Goal: Task Accomplishment & Management: Complete application form

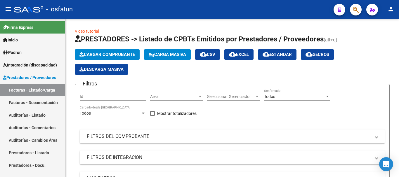
scroll to position [68, 0]
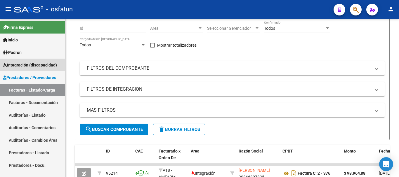
click at [30, 62] on span "Integración (discapacidad)" at bounding box center [30, 65] width 54 height 6
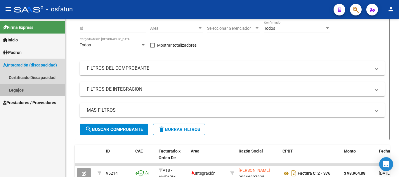
drag, startPoint x: 15, startPoint y: 90, endPoint x: 63, endPoint y: 100, distance: 48.6
click at [16, 90] on link "Legajos" at bounding box center [32, 90] width 65 height 13
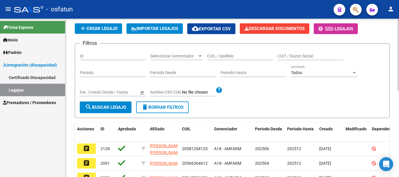
scroll to position [68, 0]
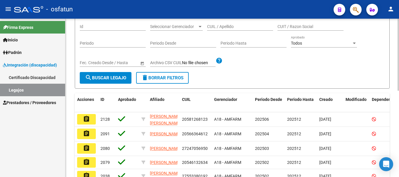
click at [231, 27] on input "CUIL / Apellido" at bounding box center [240, 26] width 66 height 5
type input "[PERSON_NAME]"
click at [115, 76] on span "search Buscar Legajo" at bounding box center [105, 77] width 41 height 5
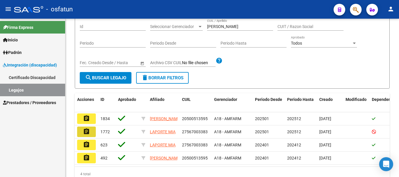
click at [91, 133] on button "assignment" at bounding box center [86, 132] width 19 height 11
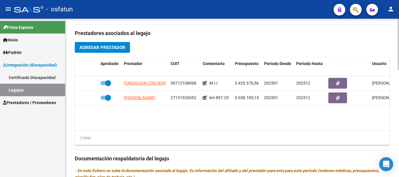
scroll to position [204, 0]
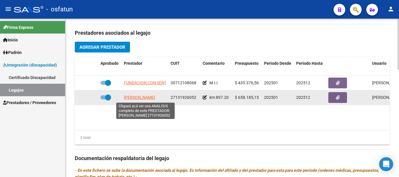
click at [141, 98] on span "[PERSON_NAME]" at bounding box center [139, 97] width 31 height 5
type textarea "27131926052"
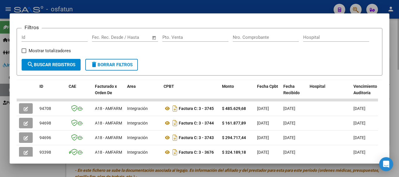
scroll to position [88, 0]
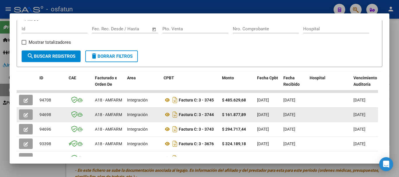
click at [29, 115] on button "button" at bounding box center [26, 114] width 14 height 11
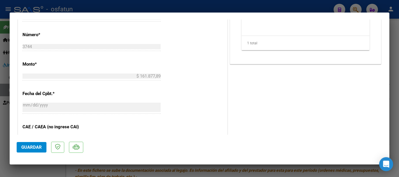
scroll to position [263, 0]
